Goal: Information Seeking & Learning: Learn about a topic

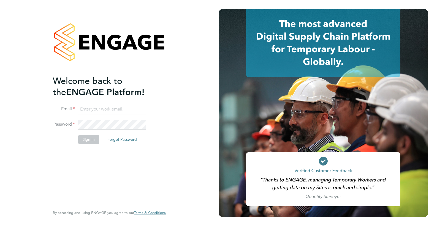
type input "montysymons@jambo.co"
click at [94, 137] on button "Sign In" at bounding box center [88, 139] width 21 height 9
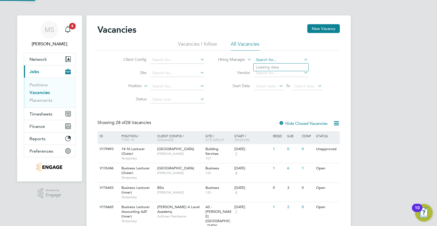
click at [285, 62] on input at bounding box center [281, 60] width 54 height 8
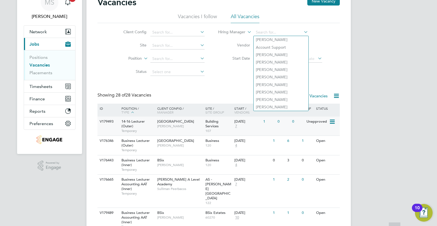
scroll to position [55, 0]
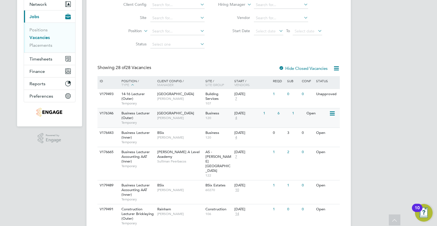
scroll to position [83, 0]
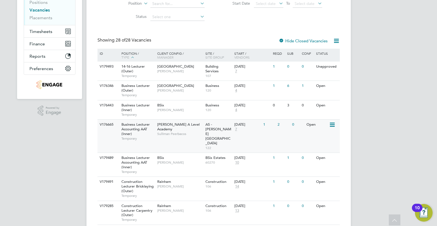
click at [179, 132] on div "Attlee A Level Academy Sulliman Peerbacos" at bounding box center [180, 129] width 48 height 19
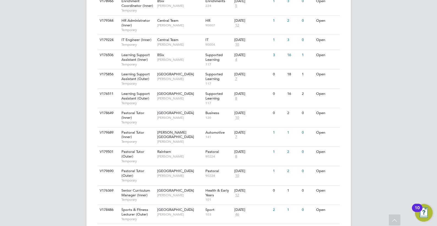
scroll to position [532, 0]
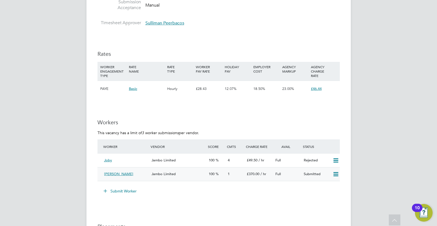
click at [161, 174] on span "Jambo Limited" at bounding box center [164, 174] width 24 height 5
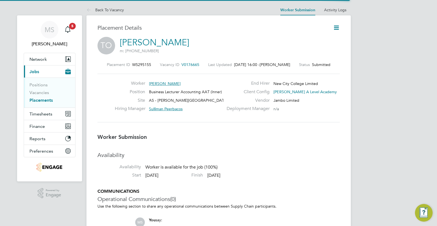
scroll to position [3, 3]
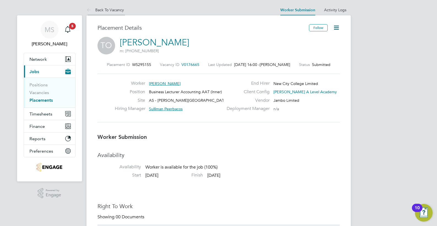
click at [97, 10] on link "Back To Vacancy" at bounding box center [104, 9] width 37 height 5
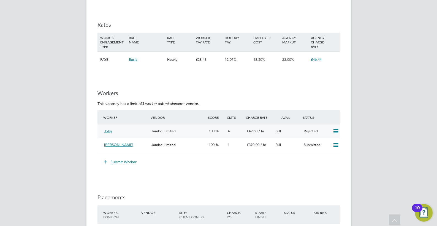
click at [164, 135] on div "Jambo Limited" at bounding box center [177, 131] width 57 height 9
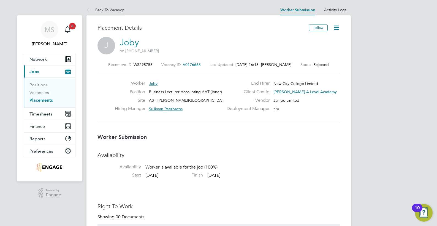
click at [115, 11] on link "Back To Vacancy" at bounding box center [104, 9] width 37 height 5
